Goal: Navigation & Orientation: Find specific page/section

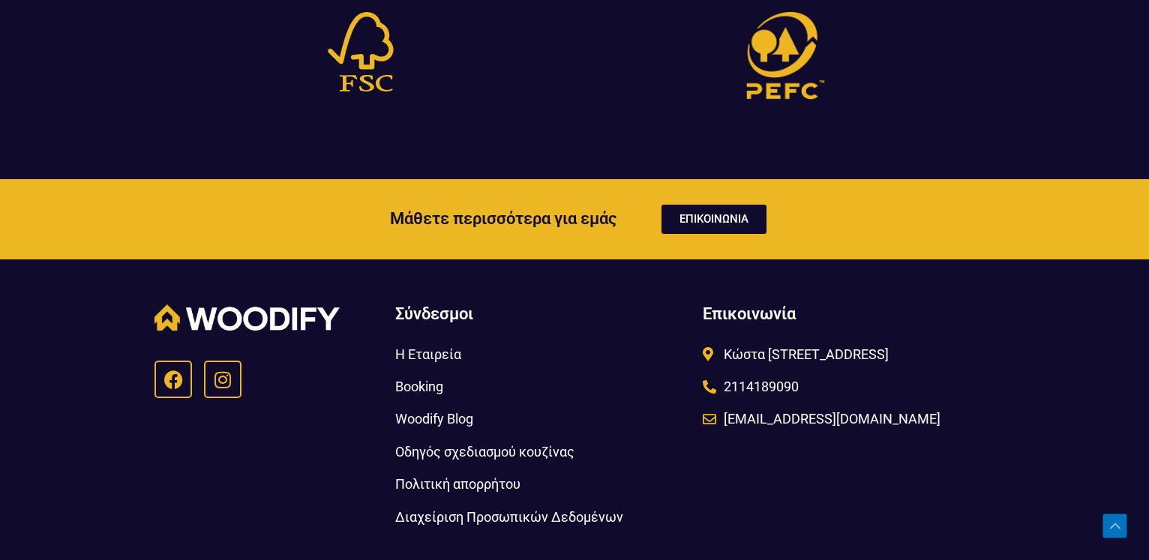
scroll to position [4954, 0]
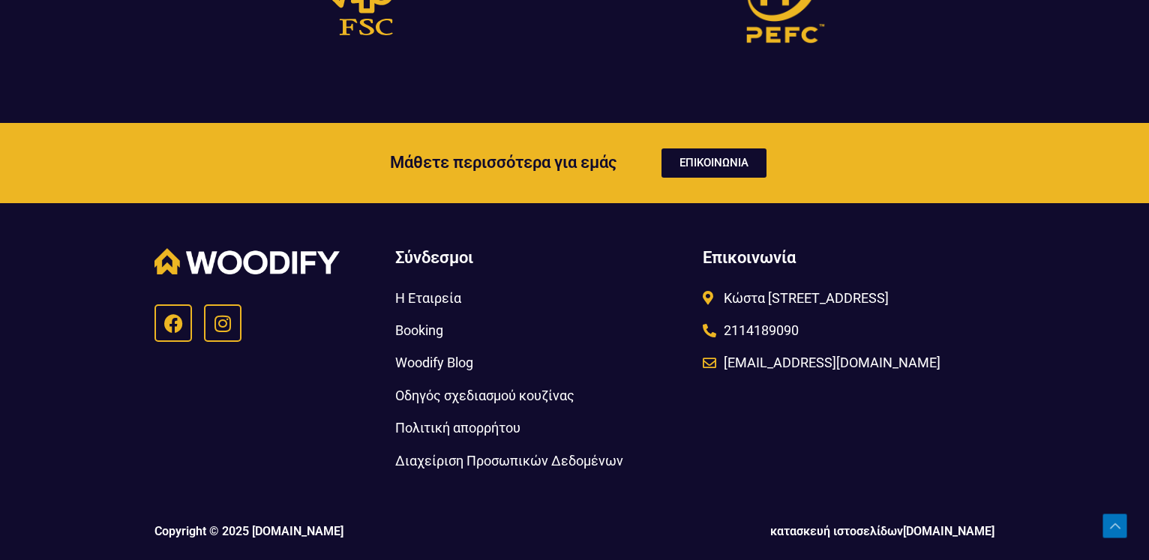
click at [455, 394] on span "Οδηγός σχεδιασμού κουζίνας" at bounding box center [484, 395] width 179 height 25
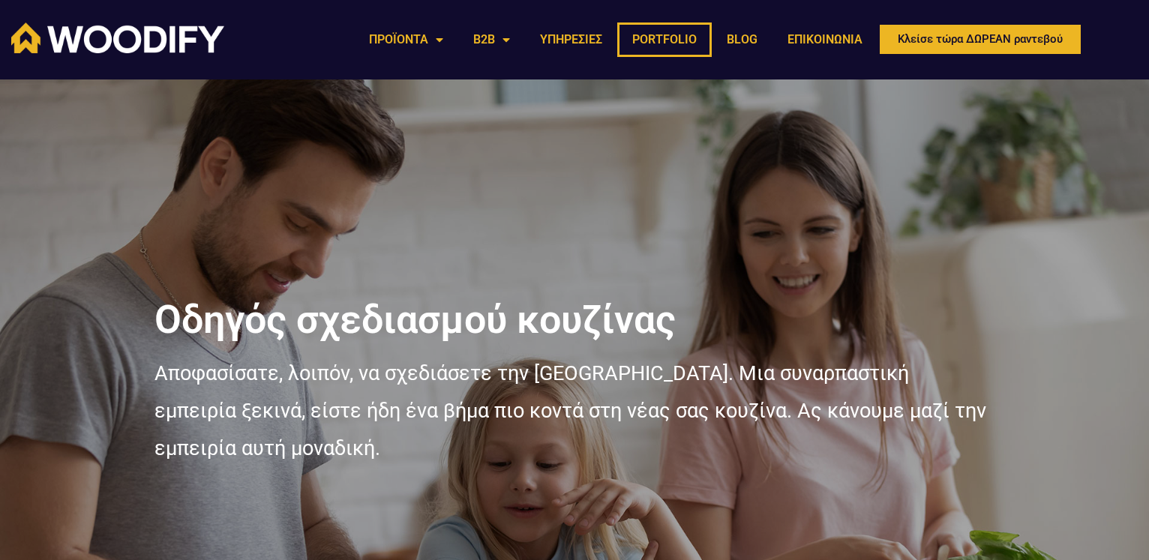
click at [658, 38] on link "PORTFOLIO" at bounding box center [664, 40] width 95 height 35
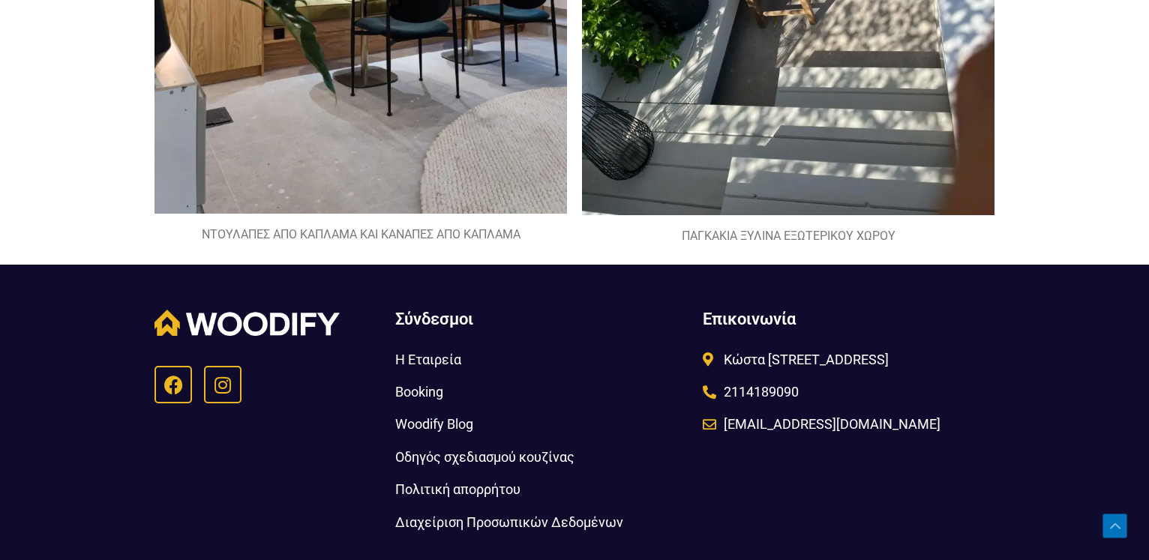
scroll to position [3061, 0]
